Goal: Task Accomplishment & Management: Manage account settings

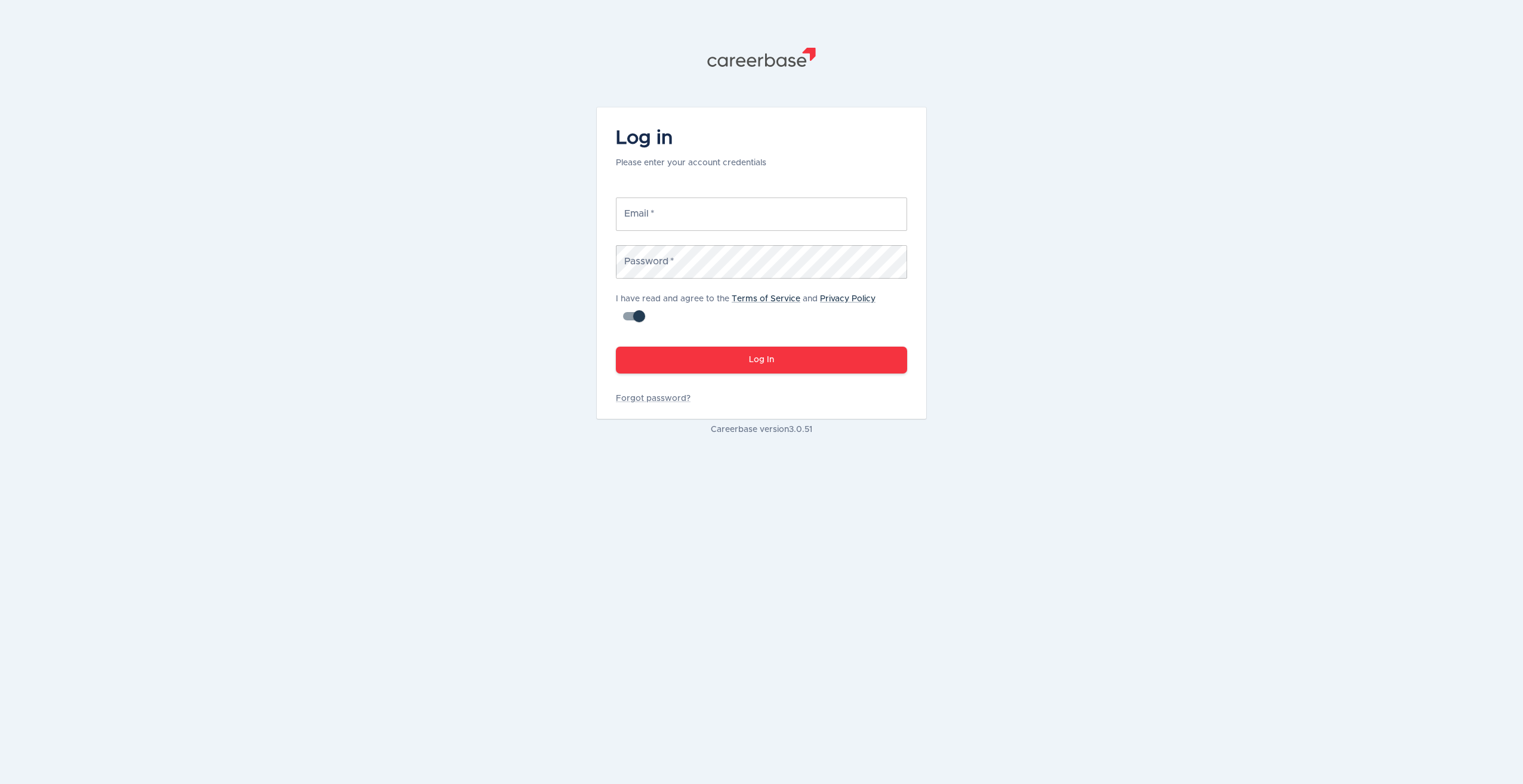
click at [657, 219] on input "Email   *" at bounding box center [761, 214] width 291 height 33
click at [656, 208] on input "Email   *" at bounding box center [761, 214] width 291 height 33
type input "[PERSON_NAME][EMAIL_ADDRESS][DOMAIN_NAME]"
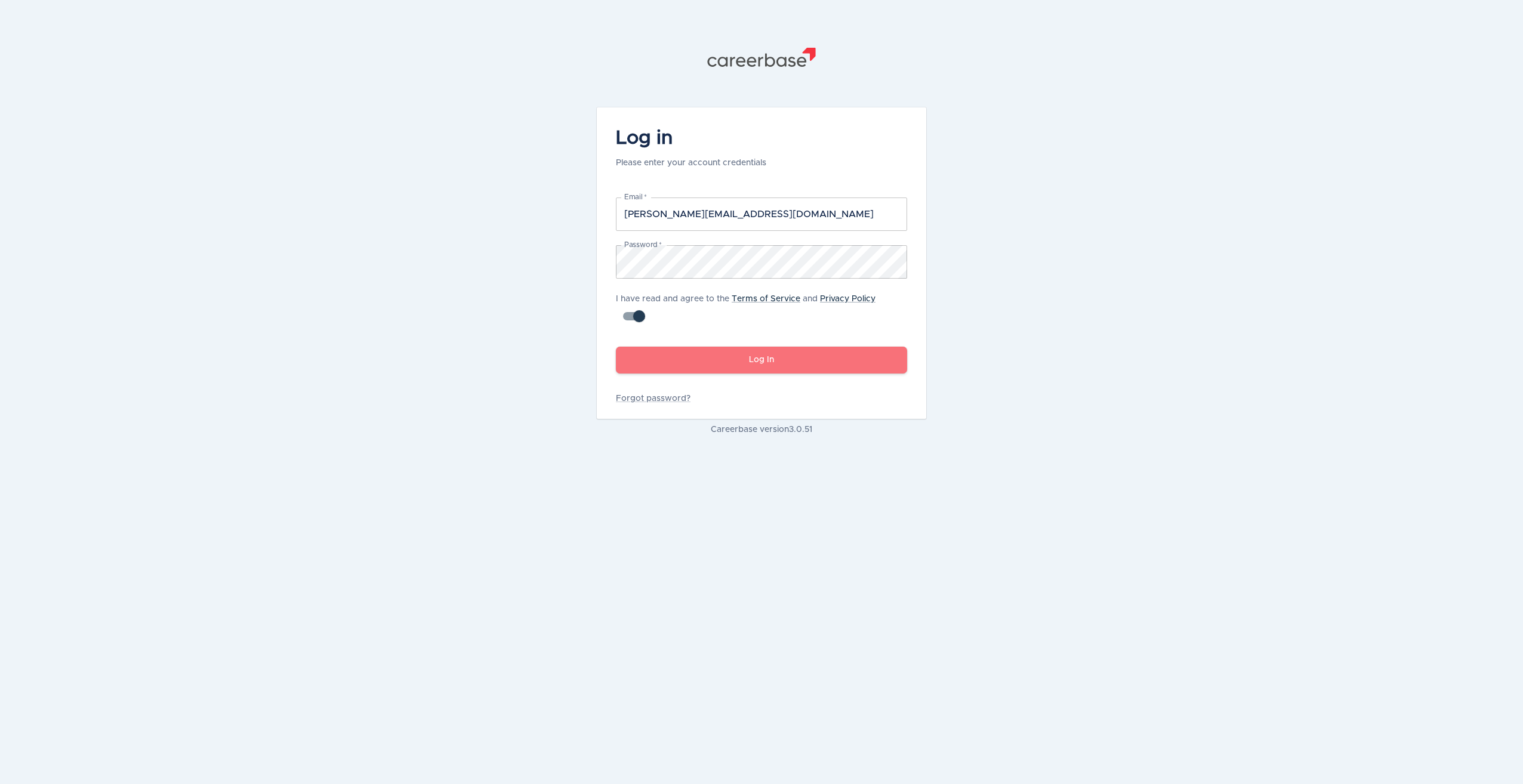
click at [739, 358] on button "Log In" at bounding box center [761, 360] width 291 height 27
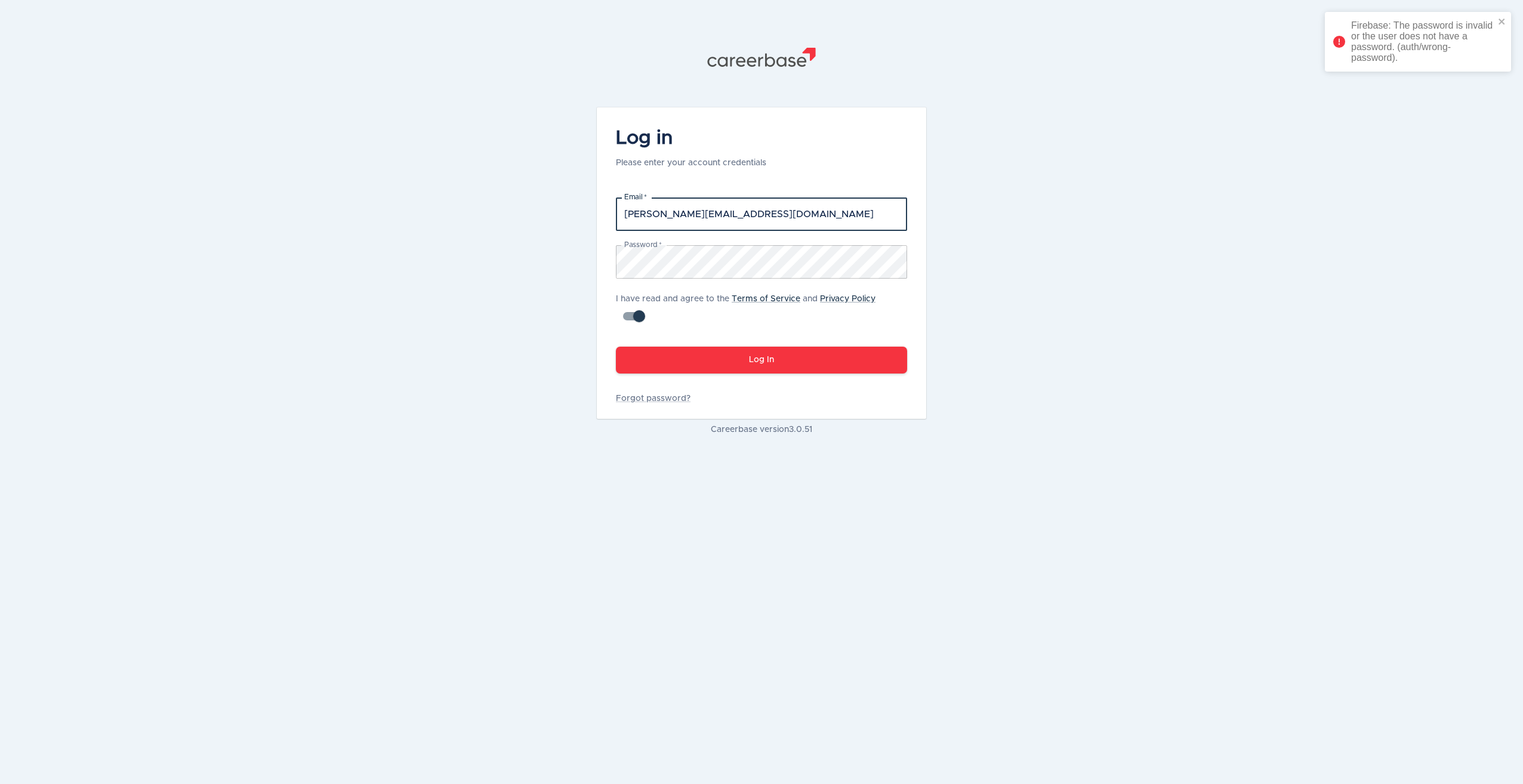
drag, startPoint x: 796, startPoint y: 212, endPoint x: 540, endPoint y: 216, distance: 256.0
click at [540, 216] on div ".st1{fill:#505150} Log in Please enter your account credentials Email   * volke…" at bounding box center [761, 392] width 1523 height 784
click at [647, 396] on link "Forgot password?" at bounding box center [761, 398] width 291 height 12
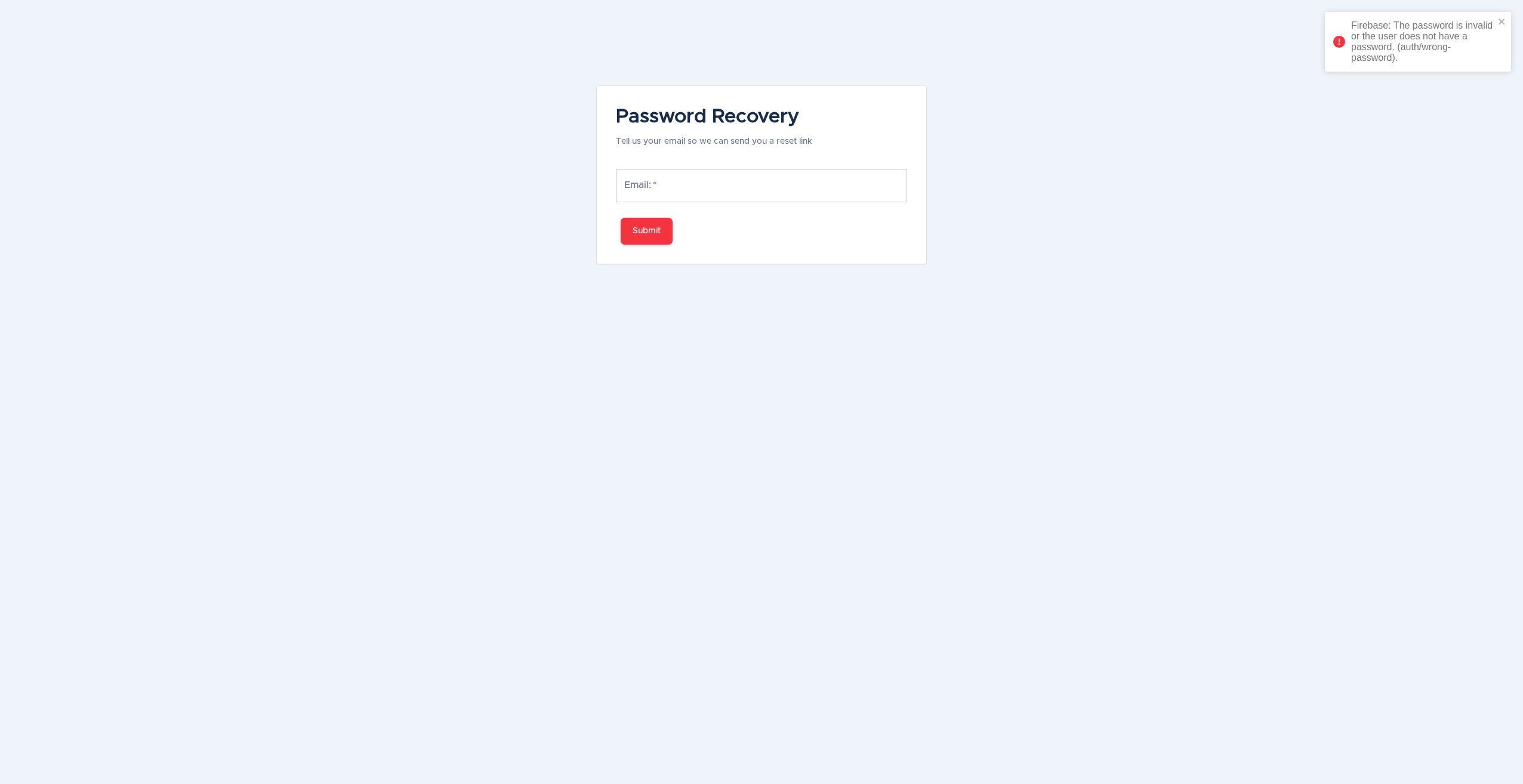
click at [648, 191] on input "Email:   *" at bounding box center [761, 185] width 291 height 33
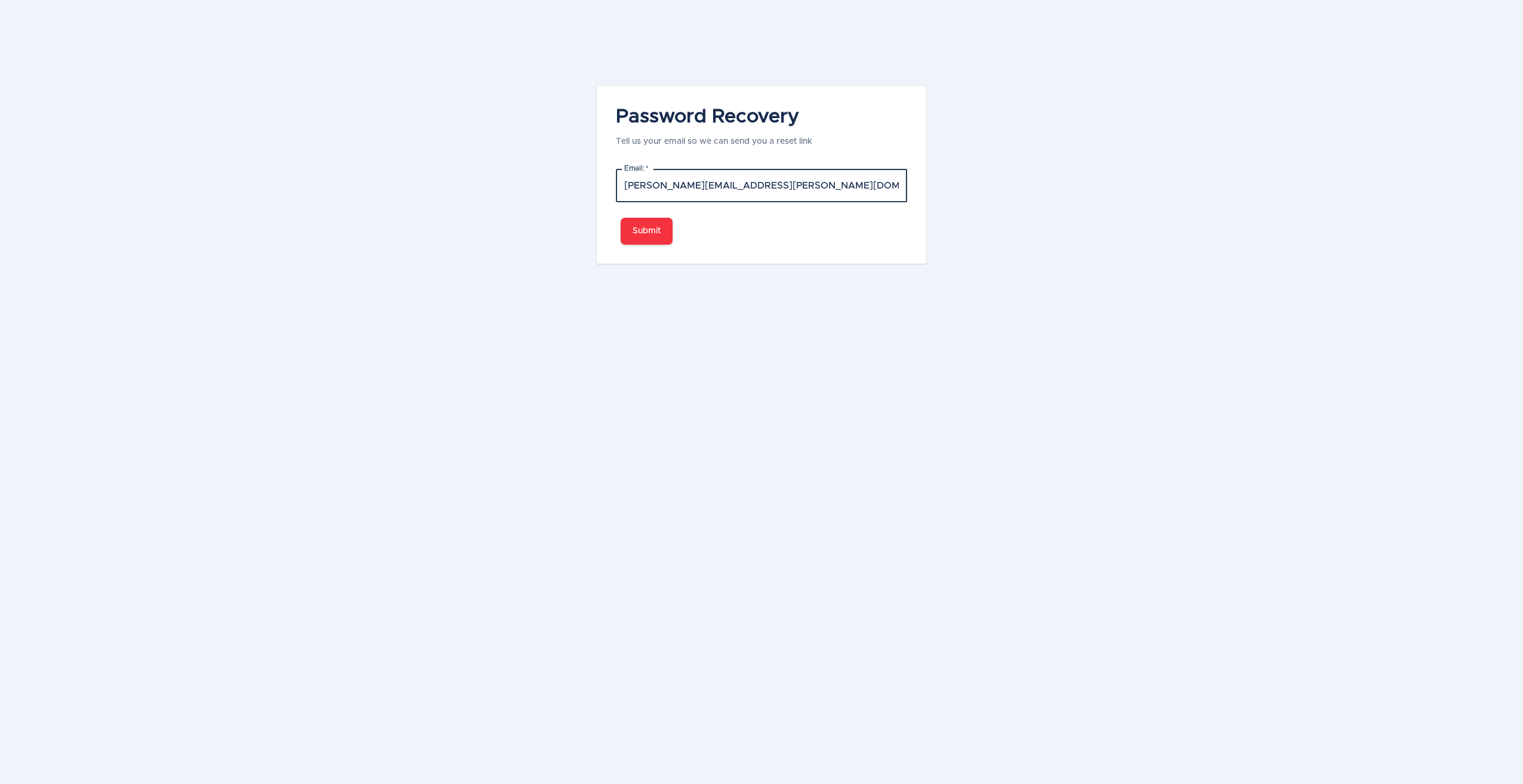
click at [647, 232] on button "Submit" at bounding box center [647, 231] width 52 height 27
click at [713, 183] on input "volker.gladis@wentworthcp.com.au" at bounding box center [761, 185] width 291 height 33
drag, startPoint x: 700, startPoint y: 186, endPoint x: 851, endPoint y: 178, distance: 151.2
click at [851, 178] on input "volker.gladis@wentworthcp.com.au" at bounding box center [761, 185] width 291 height 33
type input "[PERSON_NAME][EMAIL_ADDRESS][DOMAIN_NAME]"
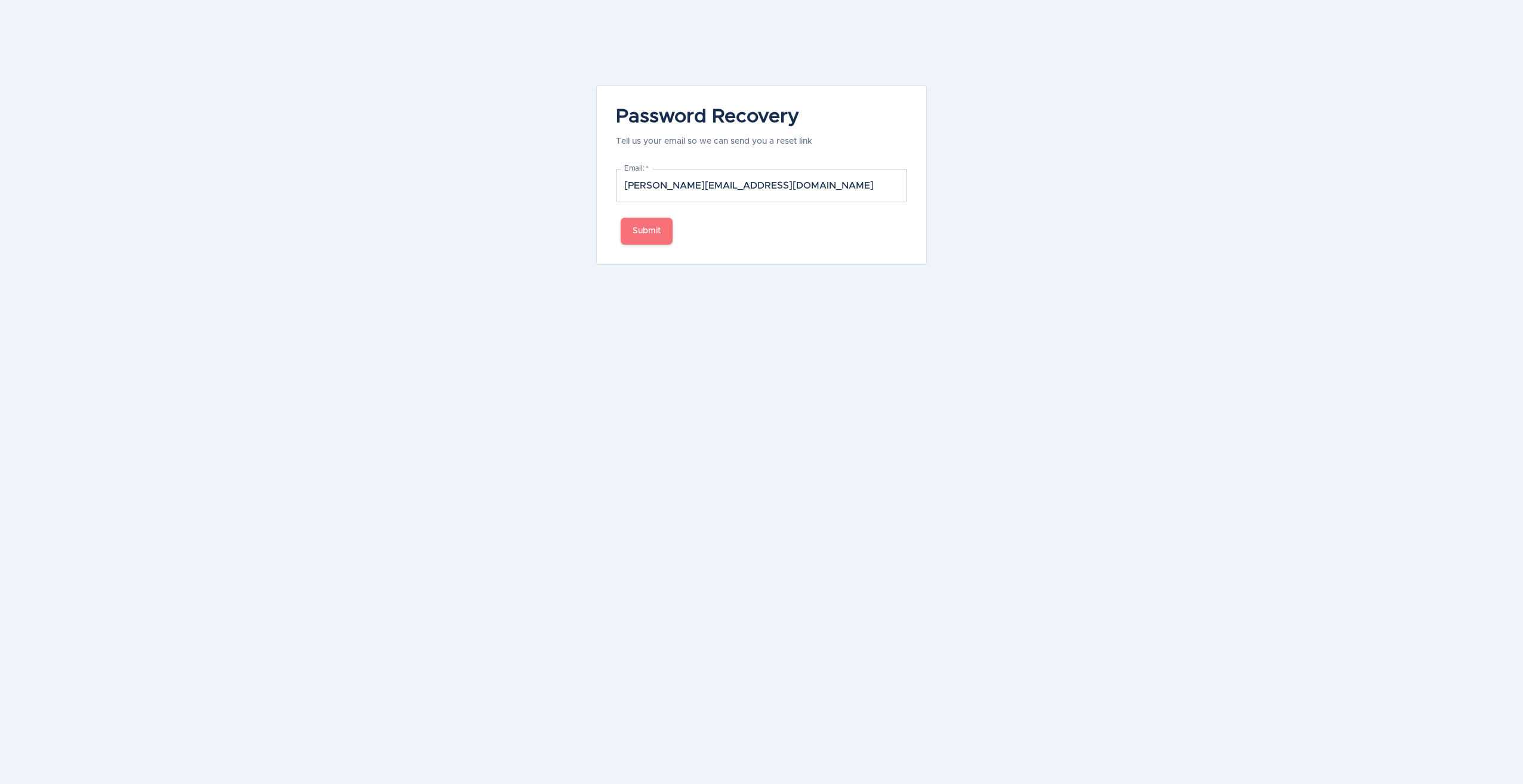
click at [657, 226] on button "Submit" at bounding box center [647, 231] width 52 height 27
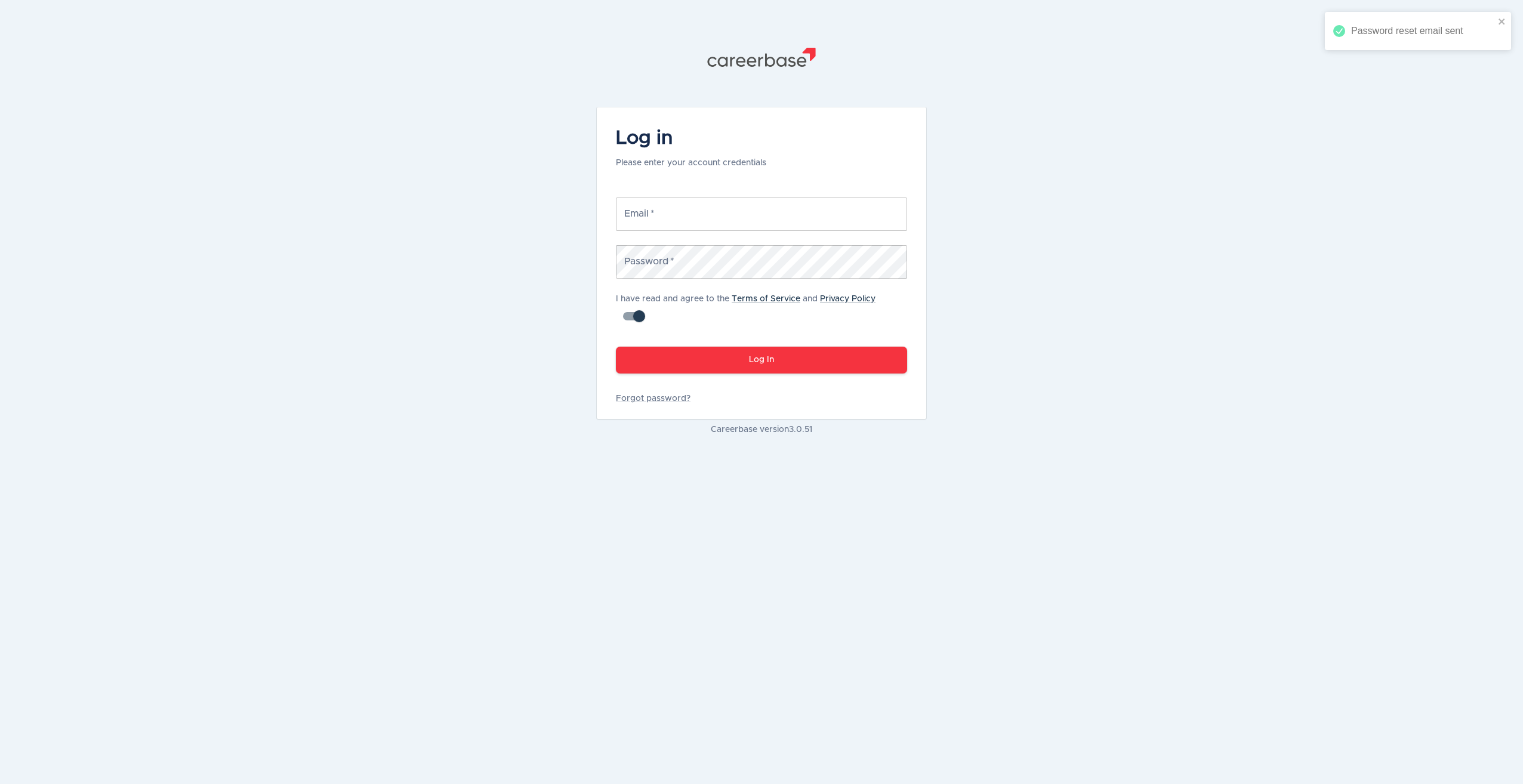
click at [655, 212] on input "Email   *" at bounding box center [761, 214] width 291 height 33
type input "[PERSON_NAME][EMAIL_ADDRESS][DOMAIN_NAME]"
click at [616, 347] on button "Log In" at bounding box center [761, 360] width 291 height 27
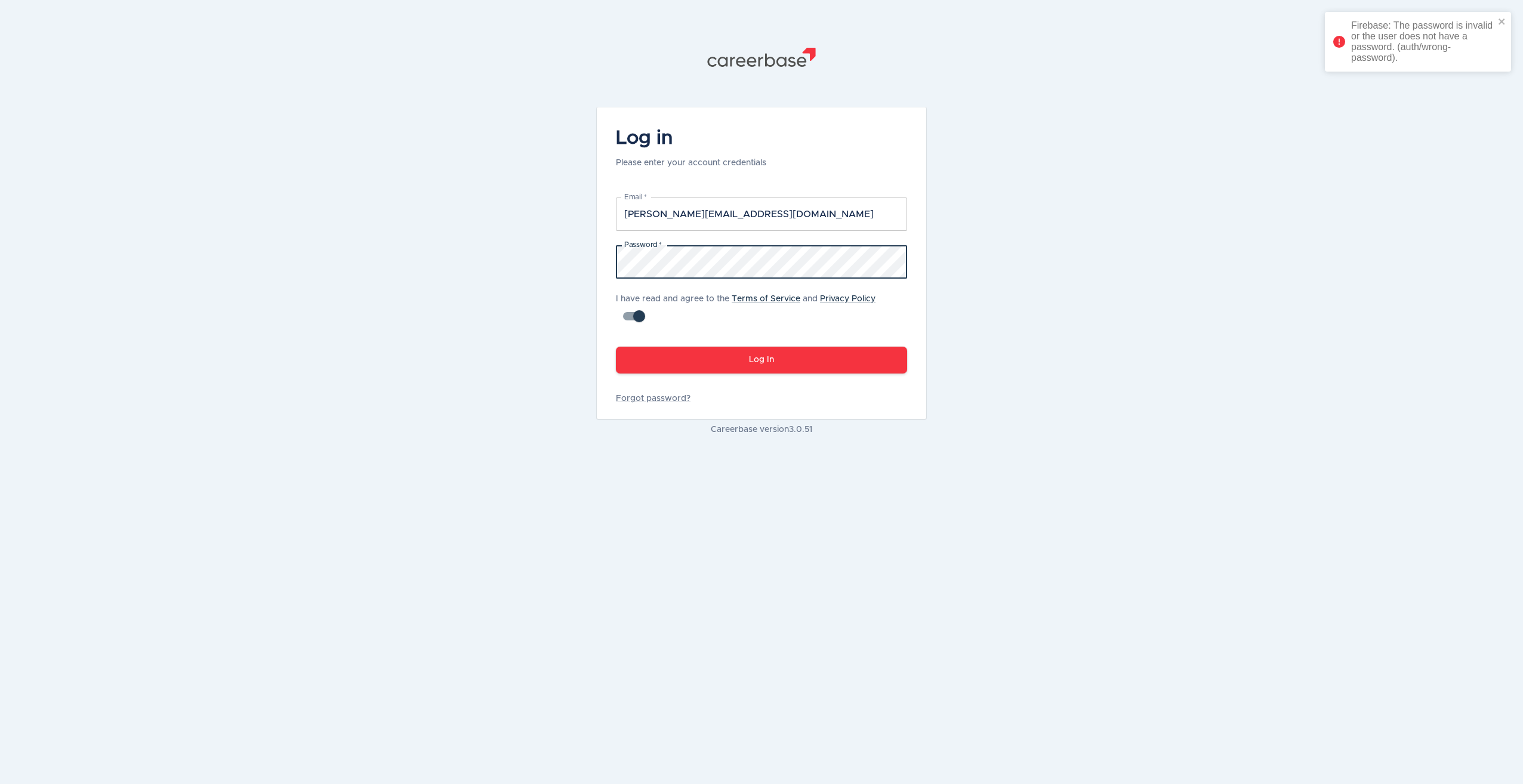
click at [747, 366] on button "Log In" at bounding box center [761, 360] width 291 height 27
click at [594, 267] on div ".st1{fill:#505150} Log in Please enter your account credentials Email   * volke…" at bounding box center [761, 241] width 358 height 483
click at [766, 353] on button "Log In" at bounding box center [761, 360] width 291 height 27
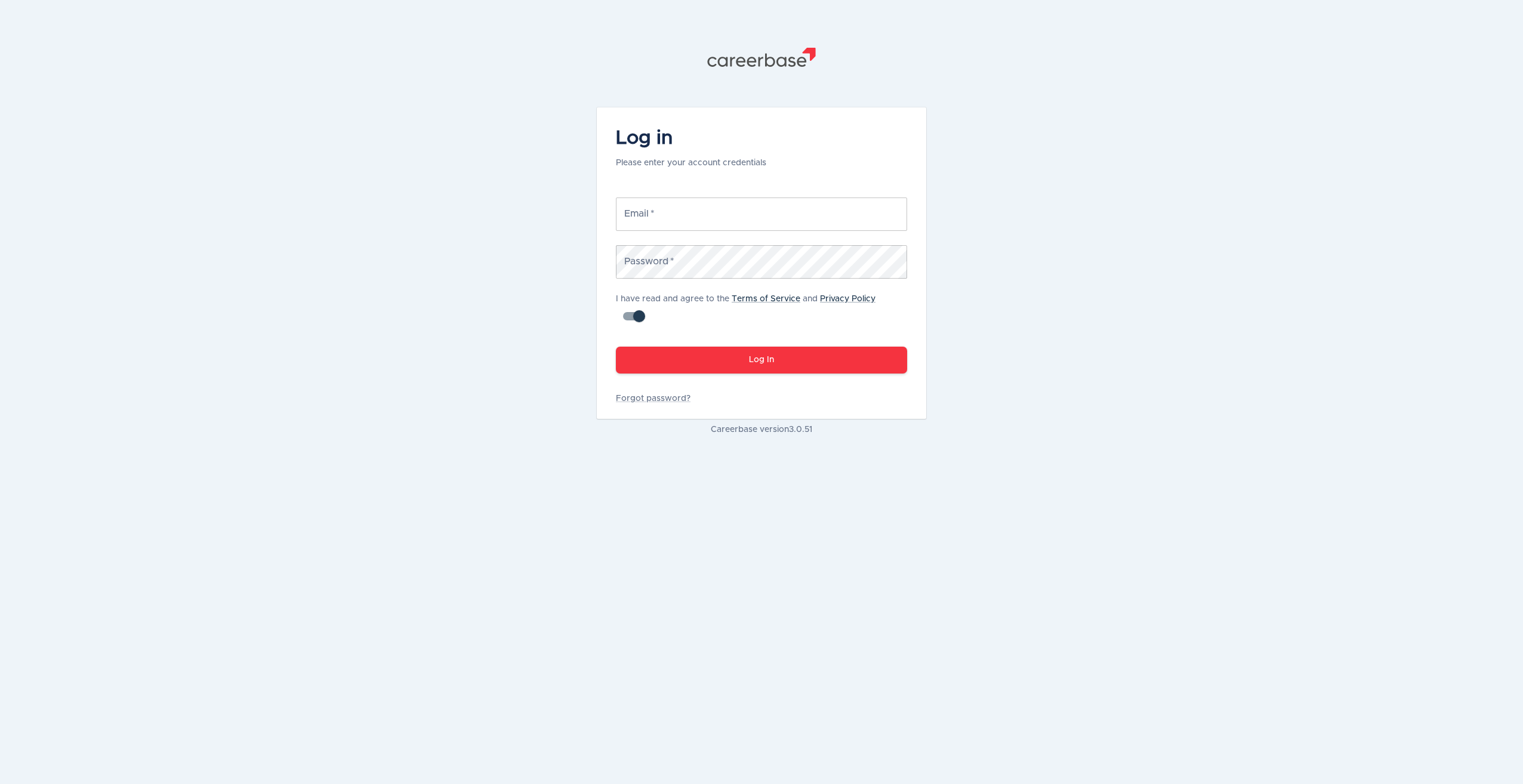
click at [690, 207] on input "Email   *" at bounding box center [761, 214] width 291 height 33
type input "[PERSON_NAME][EMAIL_ADDRESS][DOMAIN_NAME]"
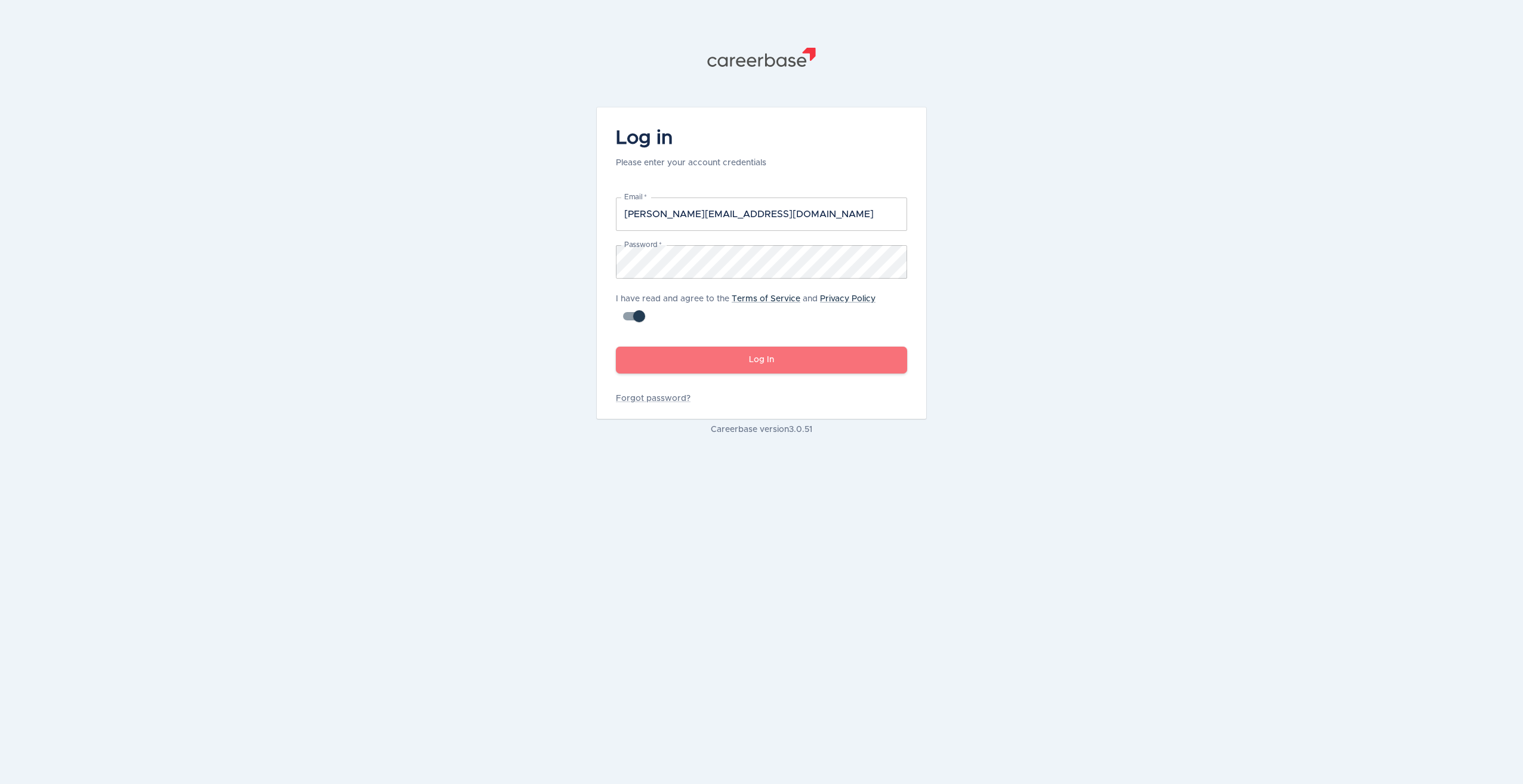
click at [764, 356] on button "Log In" at bounding box center [761, 360] width 291 height 27
drag, startPoint x: 715, startPoint y: 347, endPoint x: 732, endPoint y: 356, distance: 19.2
click at [715, 347] on button "Log In" at bounding box center [761, 360] width 291 height 27
click at [733, 356] on div "Log In" at bounding box center [754, 353] width 305 height 51
